Goal: Information Seeking & Learning: Learn about a topic

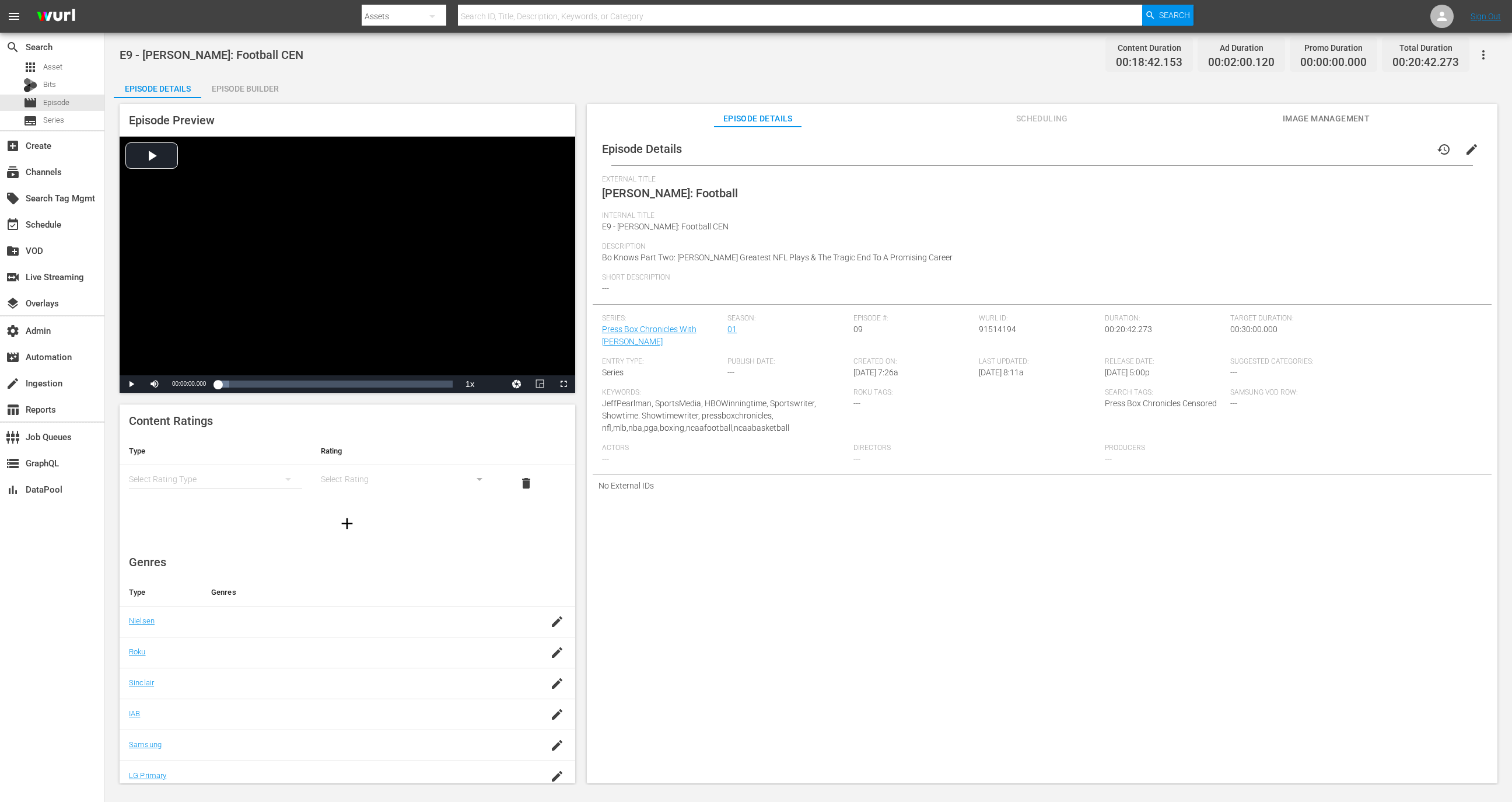
click at [253, 78] on div "Episode Builder" at bounding box center [245, 88] width 87 height 28
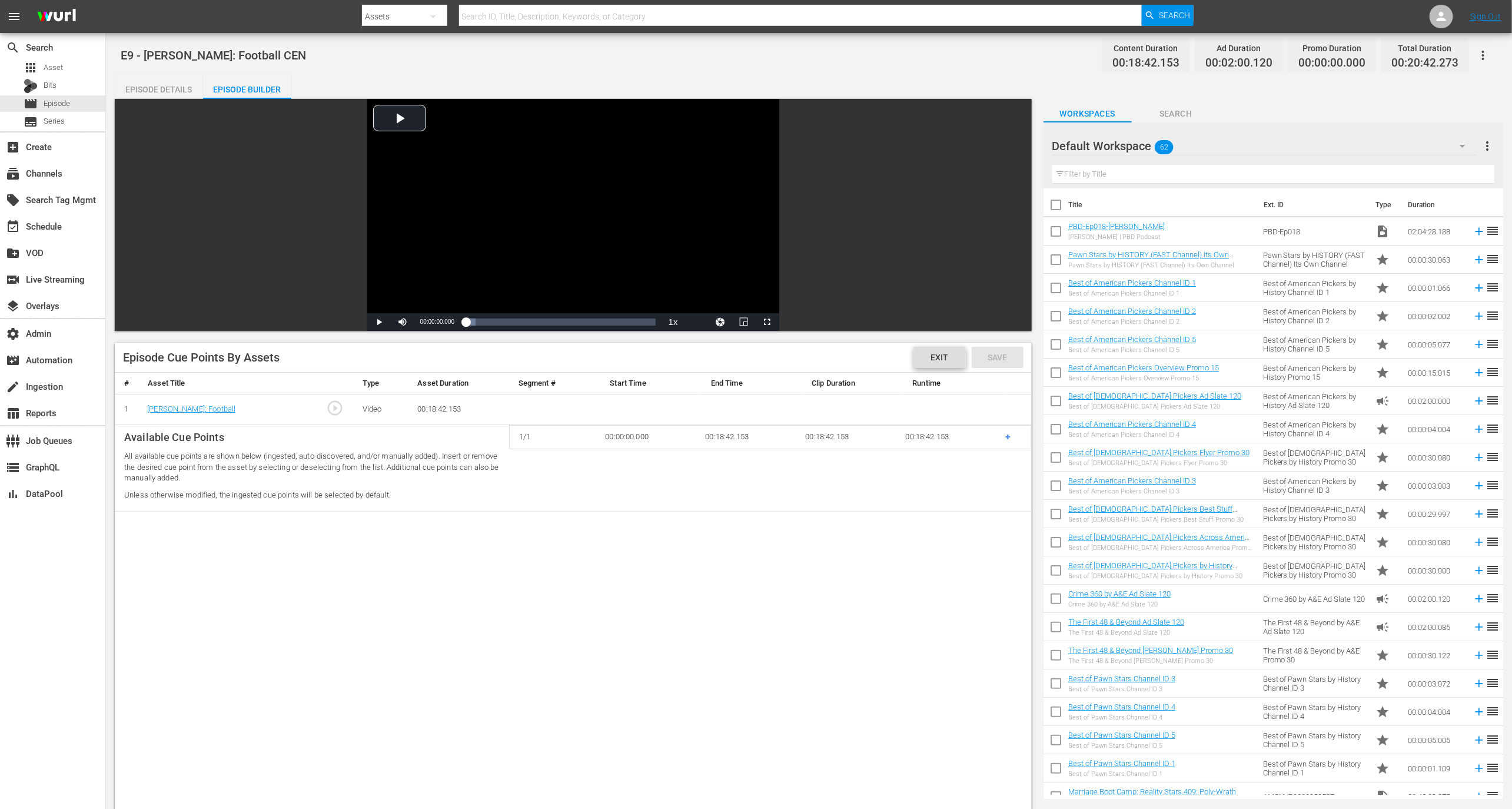
click at [934, 356] on span "Exit" at bounding box center [940, 357] width 36 height 9
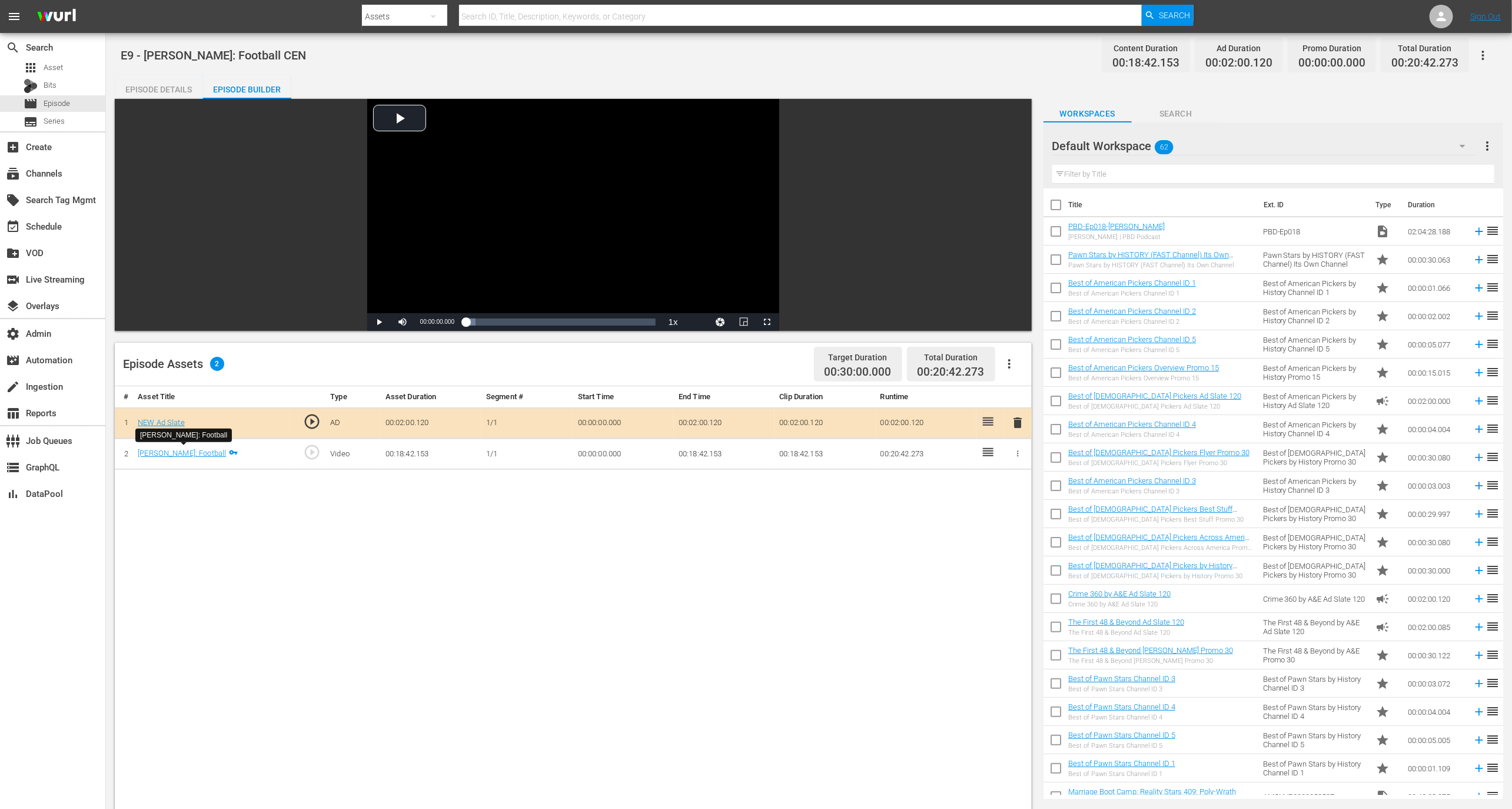
click at [178, 456] on div "[PERSON_NAME]: Football" at bounding box center [182, 454] width 88 height 11
click at [180, 454] on link "[PERSON_NAME]: Football" at bounding box center [182, 453] width 88 height 9
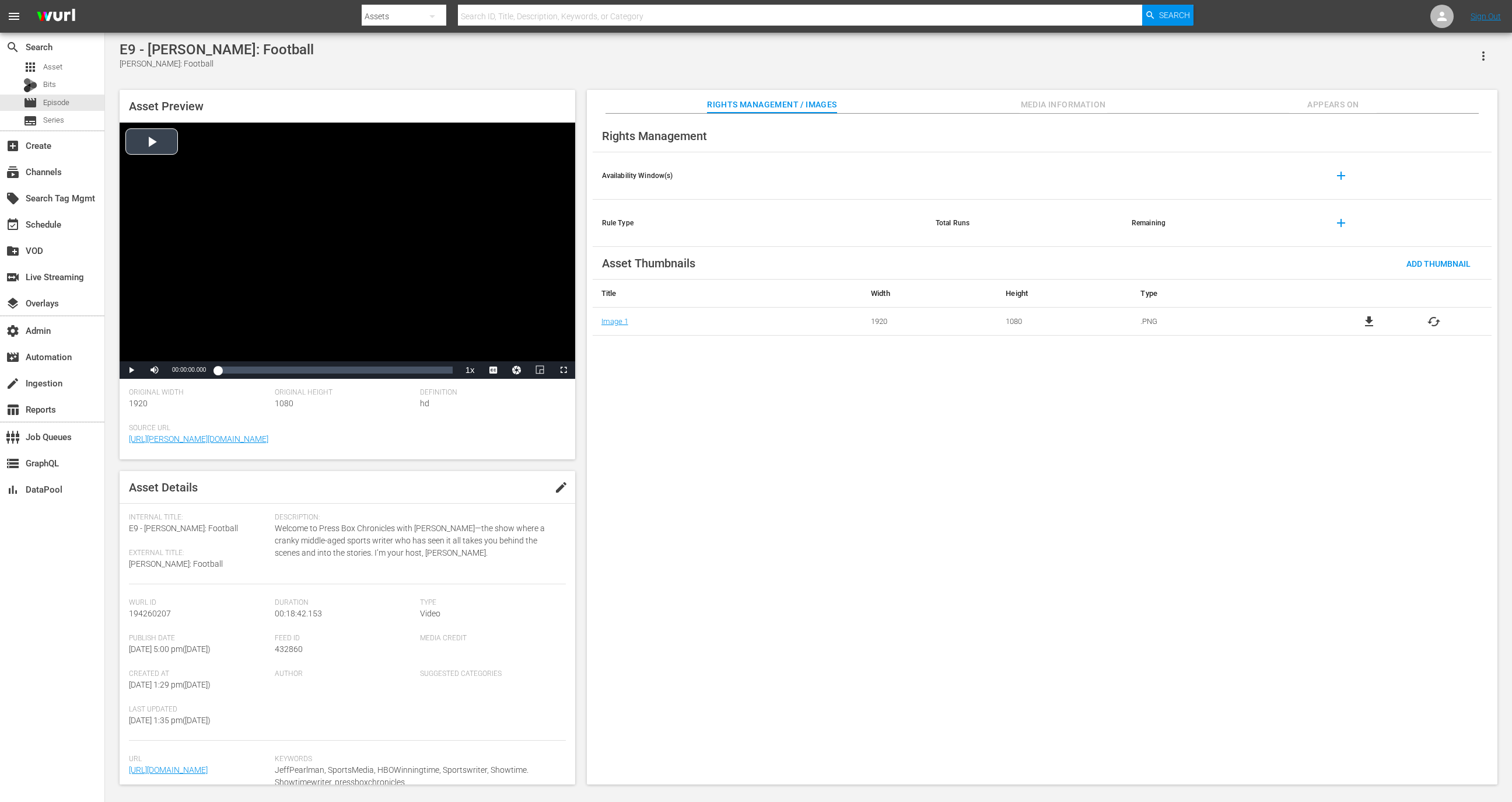
click at [245, 299] on div "Video Player" at bounding box center [347, 242] width 455 height 239
click at [266, 373] on div "00:03:51.688" at bounding box center [266, 370] width 1 height 12
click at [298, 374] on div "Loaded : 20.92% 00:05:34.971 00:03:51.922" at bounding box center [335, 370] width 234 height 12
click at [322, 379] on div "Loaded : 35.42% 00:08:19.665 00:06:25.635" at bounding box center [335, 370] width 246 height 17
click at [348, 380] on div "Asset Preview Video Player is loading. Play Video Pause Mute Current Time 00:08…" at bounding box center [347, 274] width 455 height 370
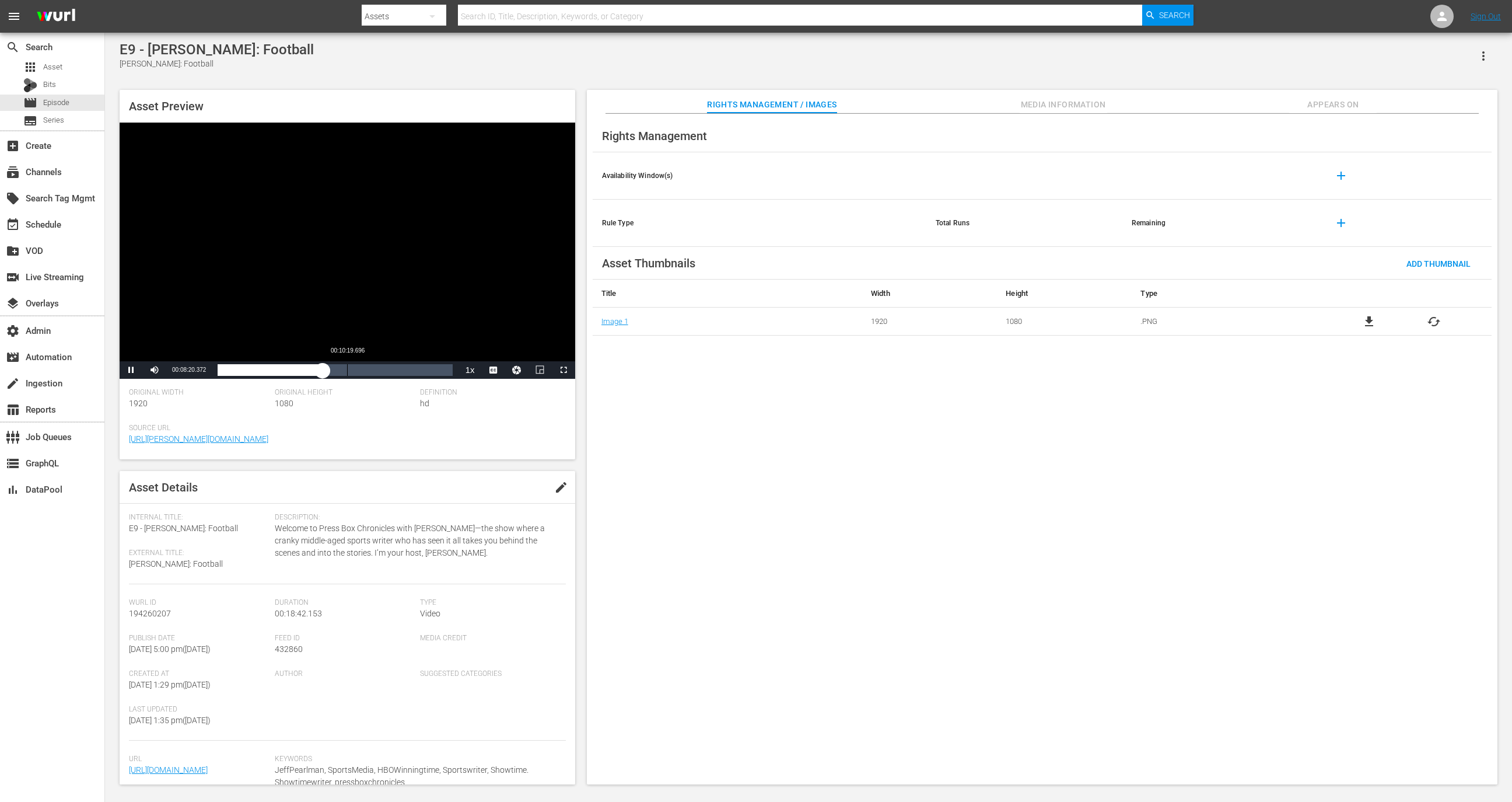
click at [351, 376] on div "Loaded : 45.62% 00:10:19.696 00:08:20.488" at bounding box center [335, 370] width 246 height 17
click at [371, 375] on div "Loaded : 58.50% 00:12:11.353 00:10:40.263" at bounding box center [335, 370] width 234 height 12
click at [397, 376] on div "Loaded : 65.48% 00:14:03.703 00:12:11.513" at bounding box center [335, 370] width 246 height 17
click at [385, 379] on div "Loaded : 0.00% 00:13:23.930 00:14:17.625" at bounding box center [335, 370] width 246 height 17
click at [369, 366] on div "Loaded : 0.00% 00:12:02.979 00:13:23.930" at bounding box center [335, 370] width 234 height 12
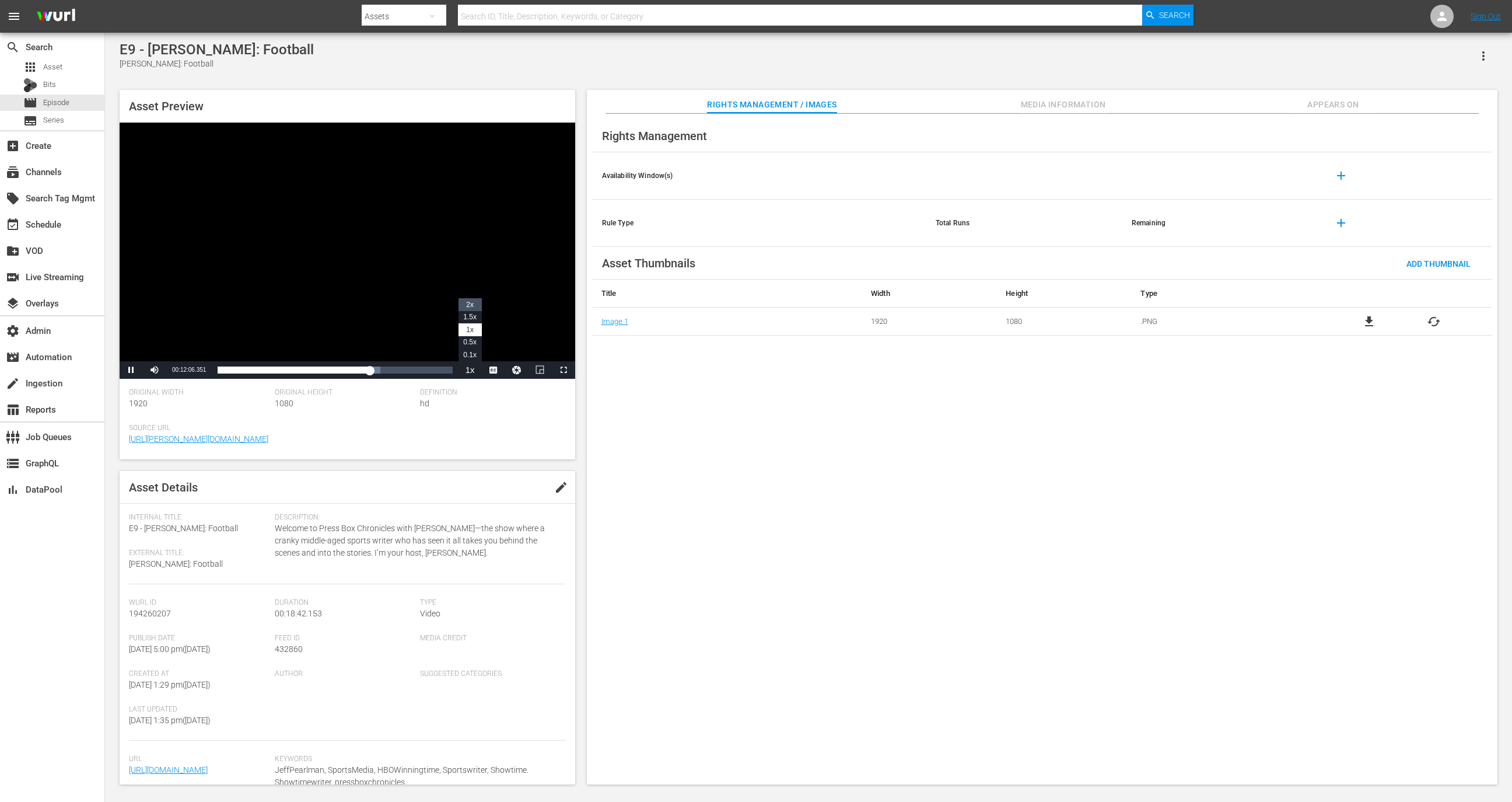
click at [474, 310] on li "2x" at bounding box center [470, 304] width 23 height 13
click at [406, 371] on div "00:15:01.630" at bounding box center [406, 370] width 1 height 12
click at [428, 376] on div "Loaded : 100.00% 00:16:47.704 00:15:04.158" at bounding box center [335, 370] width 246 height 17
click at [449, 373] on div "Loaded : 100.00% 00:18:22.613 00:16:50.566" at bounding box center [335, 370] width 234 height 12
click at [1037, 107] on span "Media Information" at bounding box center [1063, 104] width 87 height 14
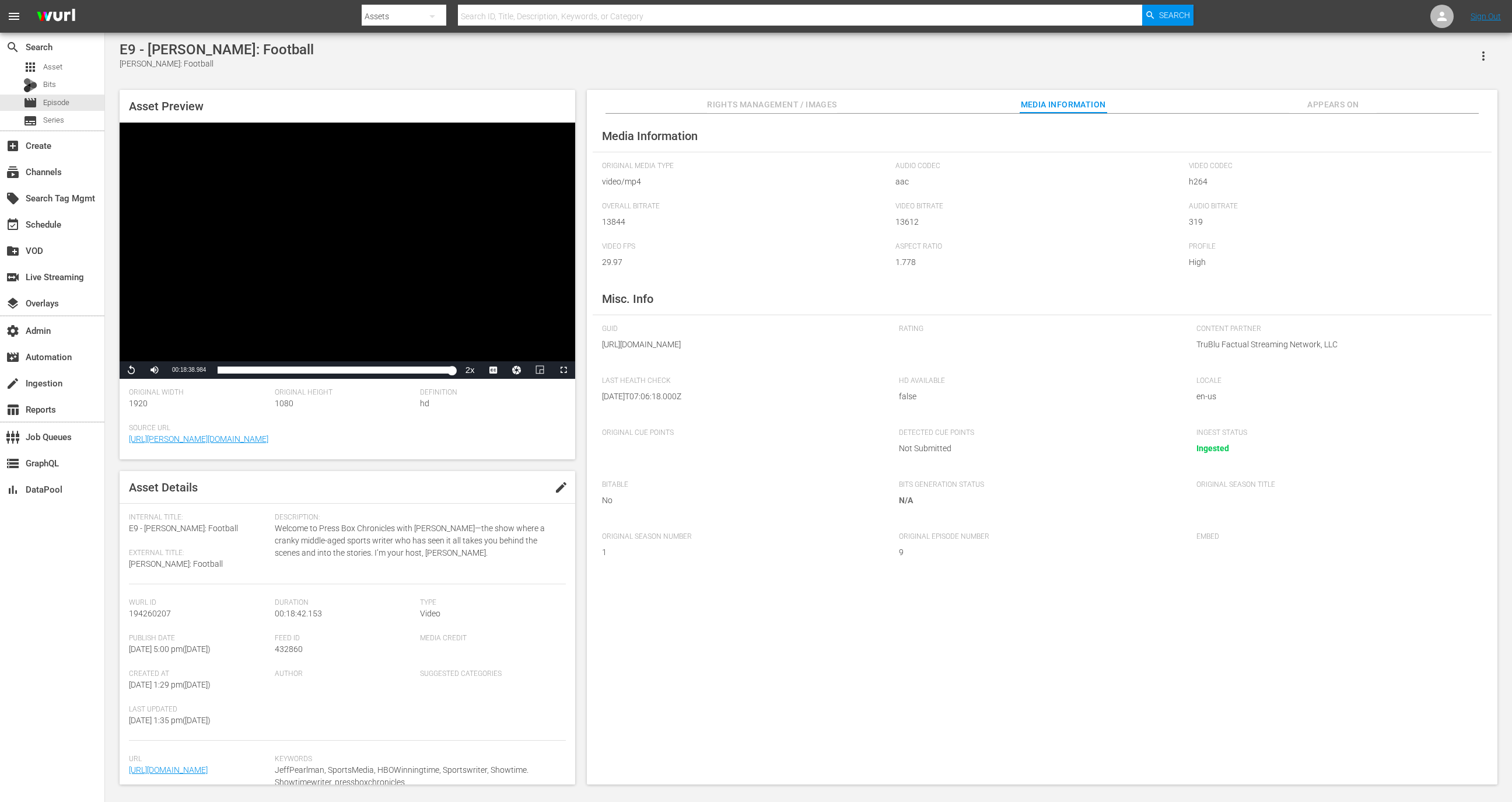
drag, startPoint x: 837, startPoint y: 356, endPoint x: 839, endPoint y: 370, distance: 14.1
click at [839, 351] on span "[URL][DOMAIN_NAME]" at bounding box center [741, 345] width 280 height 12
copy span "PBC_CENSORED_E9.mp4"
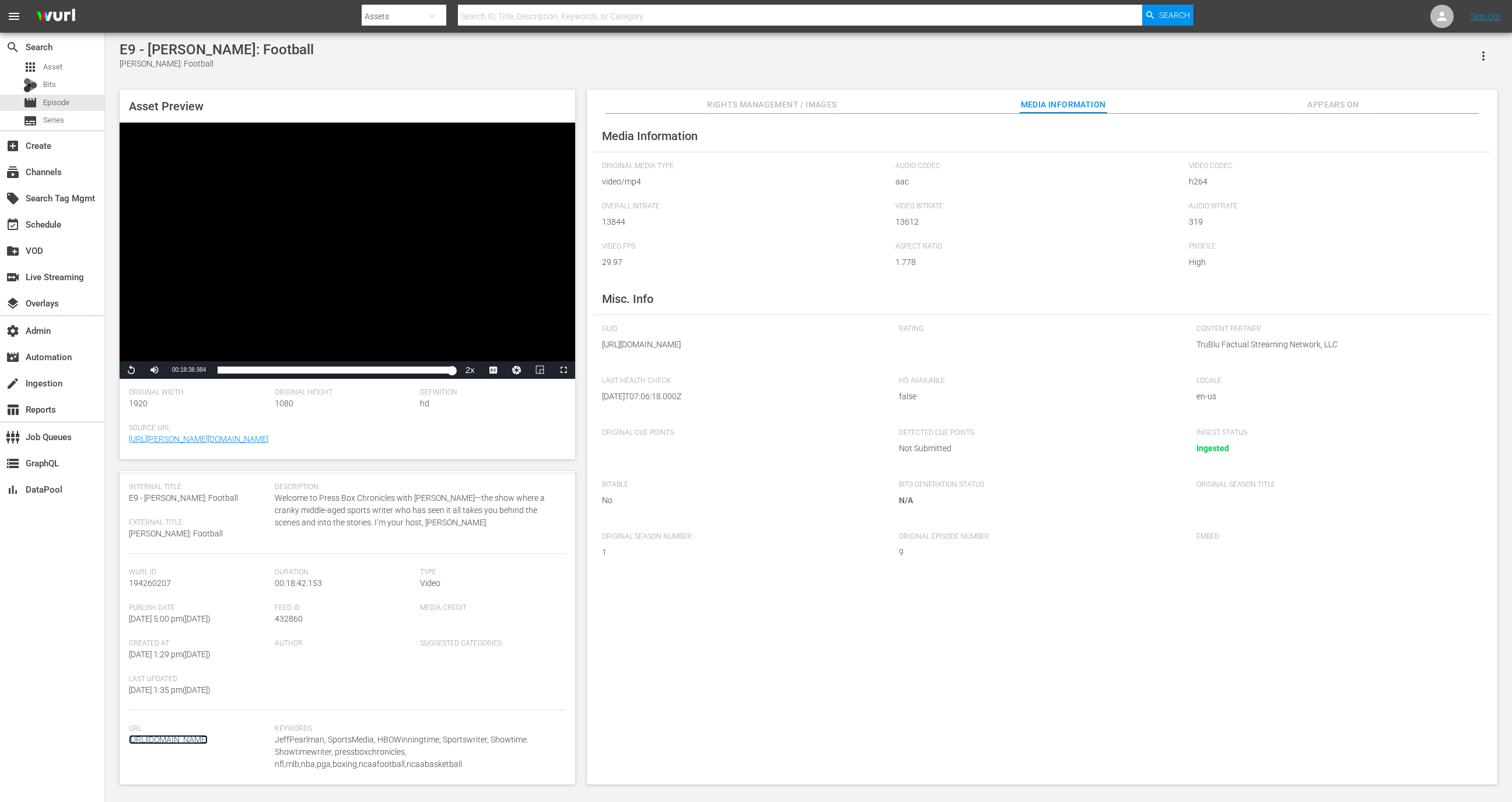
click at [195, 744] on link "[URL][DOMAIN_NAME]" at bounding box center [168, 739] width 78 height 9
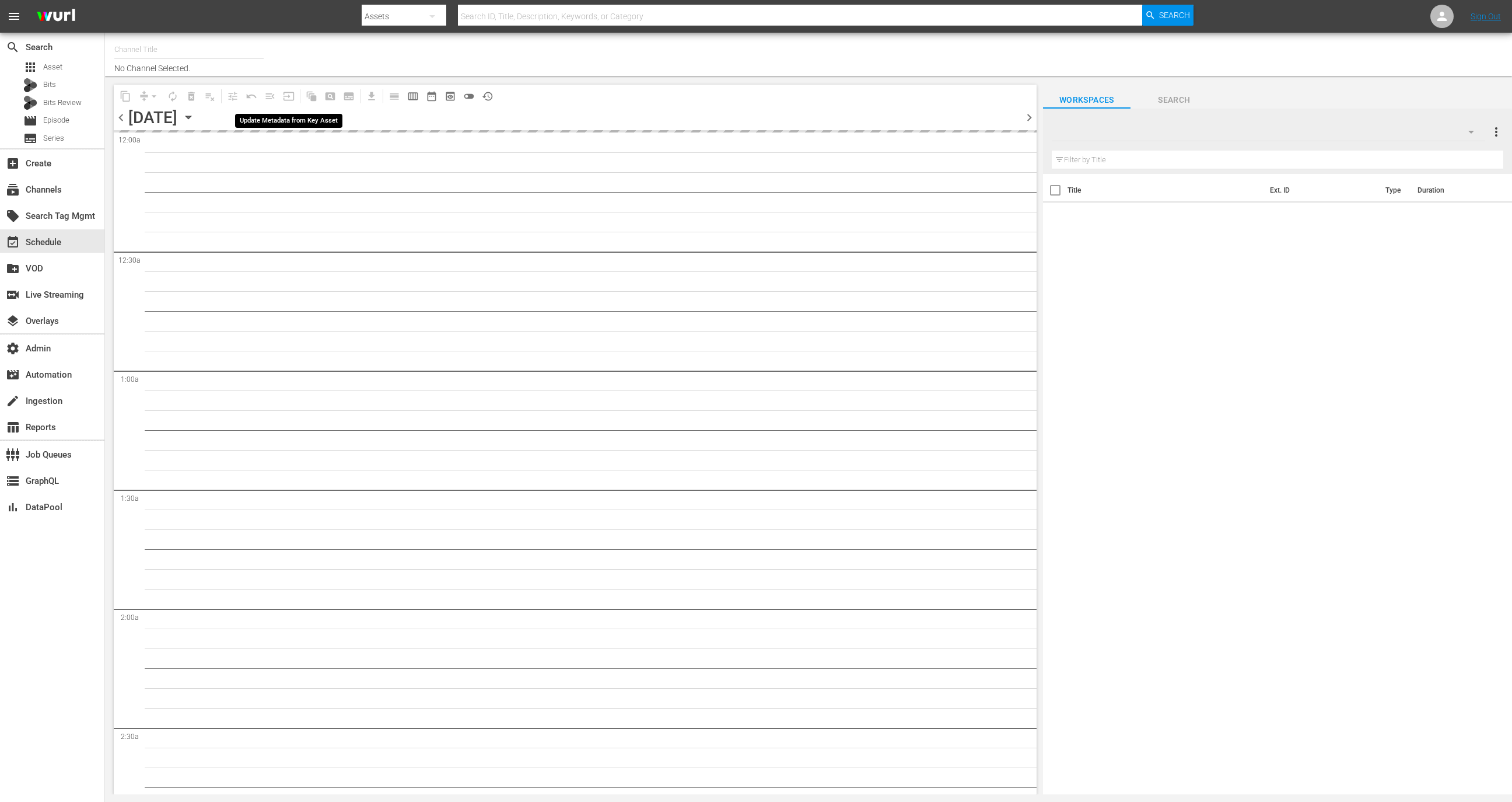
type input "Soap Turco (Italy) (1883)"
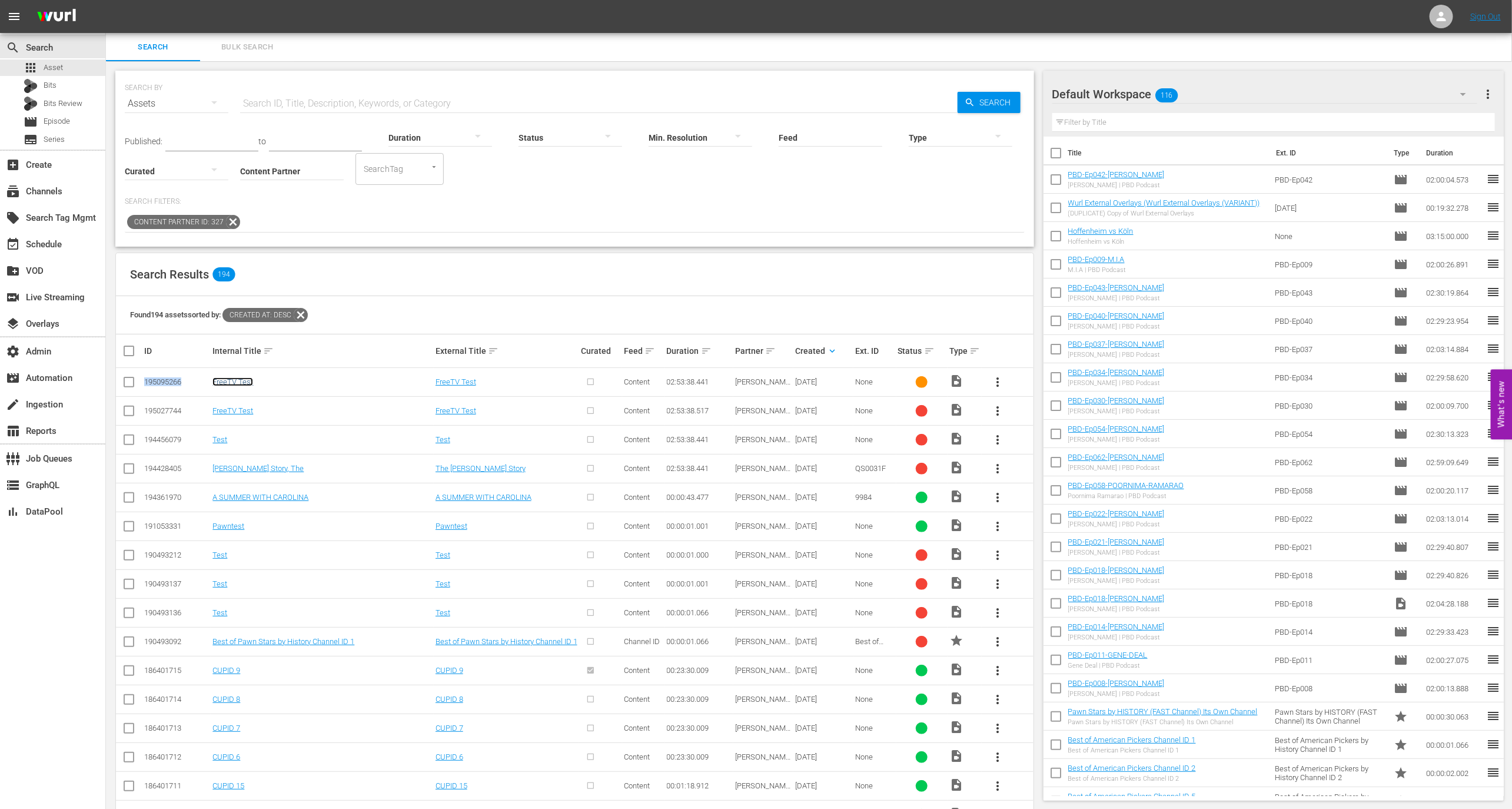
click at [236, 383] on link "FreeTV Test" at bounding box center [233, 382] width 41 height 9
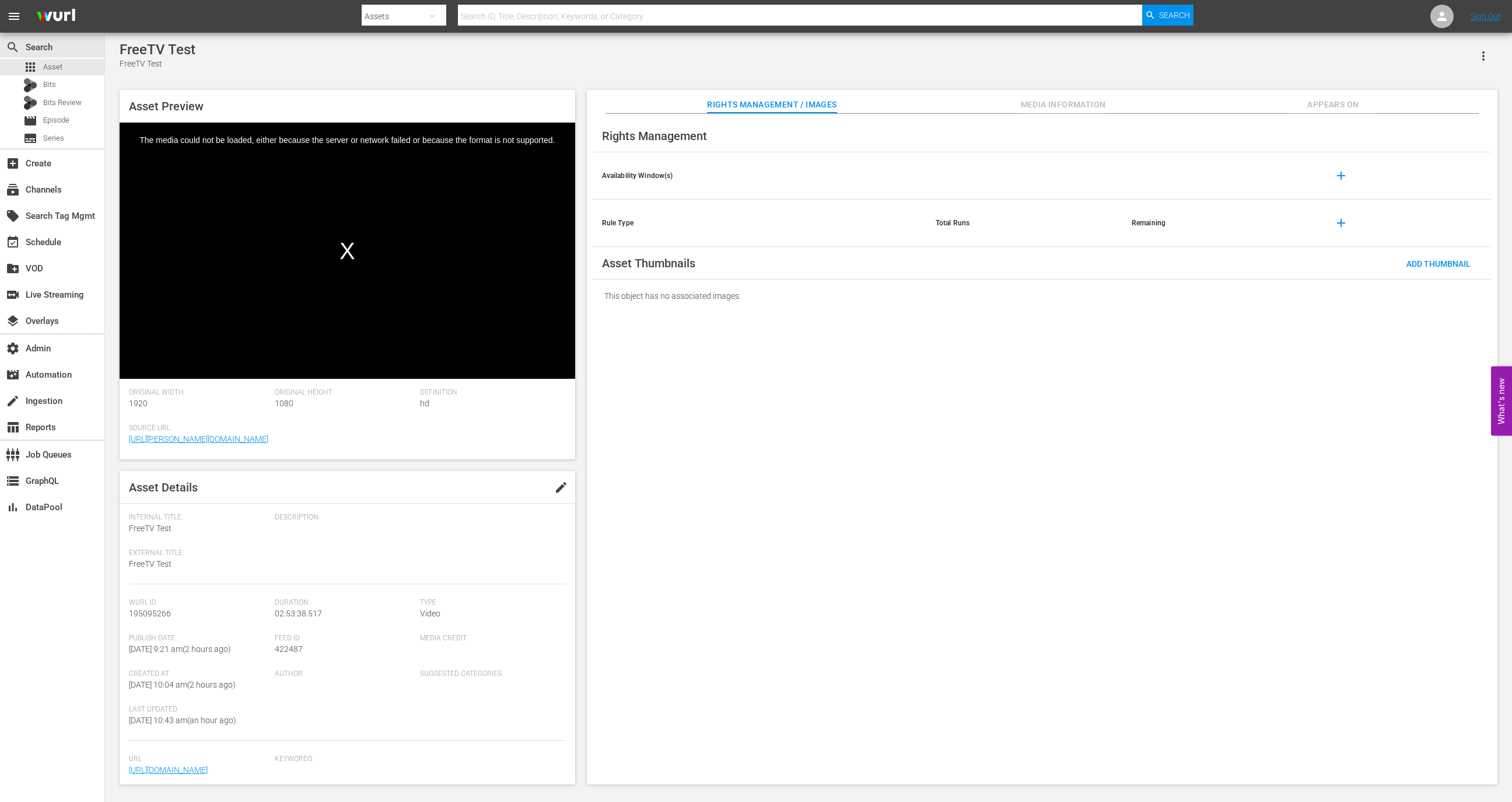
click at [1040, 95] on button "Media Information" at bounding box center [1063, 101] width 87 height 23
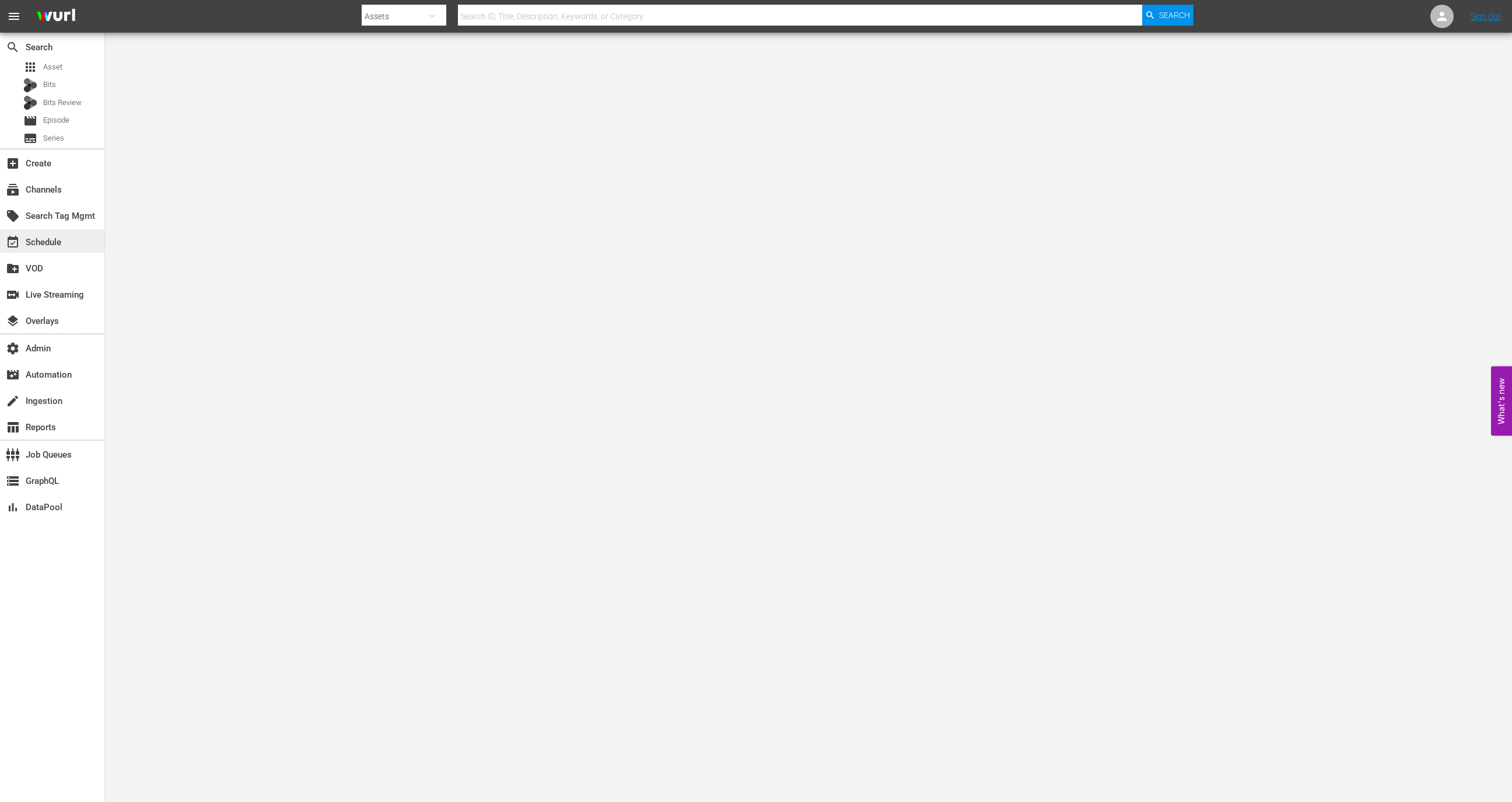
click at [75, 249] on div "event_available Schedule" at bounding box center [52, 241] width 105 height 23
